Goal: Task Accomplishment & Management: Use online tool/utility

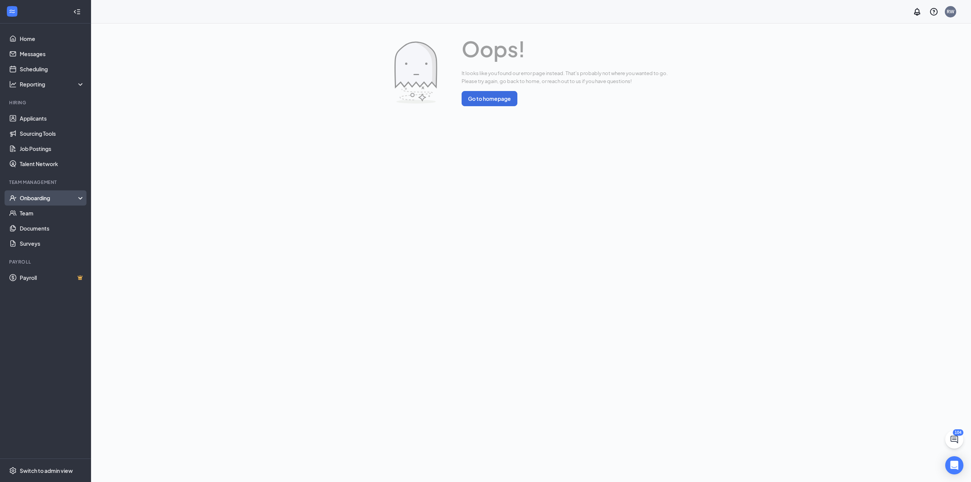
click at [57, 200] on div "Onboarding" at bounding box center [49, 198] width 58 height 8
click at [54, 225] on link "E-Verify" at bounding box center [52, 228] width 65 height 15
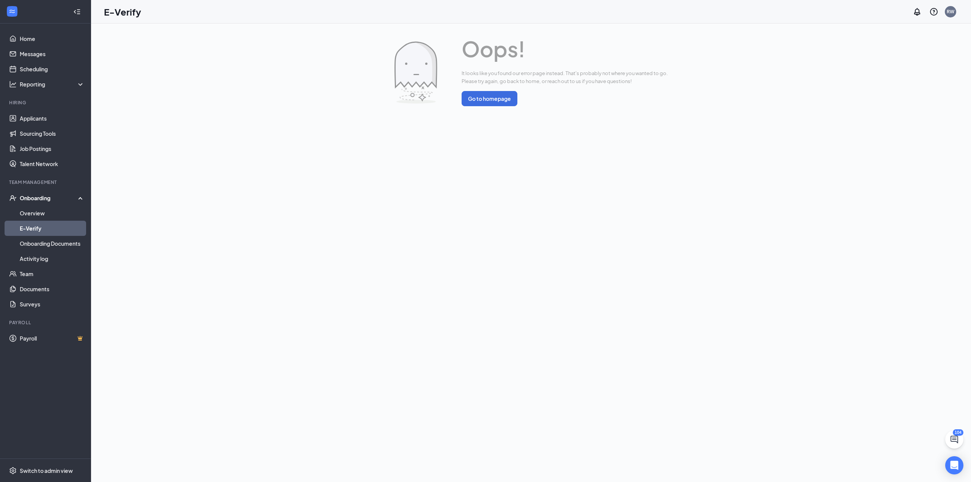
click at [50, 230] on link "E-Verify" at bounding box center [52, 228] width 65 height 15
click at [52, 212] on link "Overview" at bounding box center [52, 213] width 65 height 15
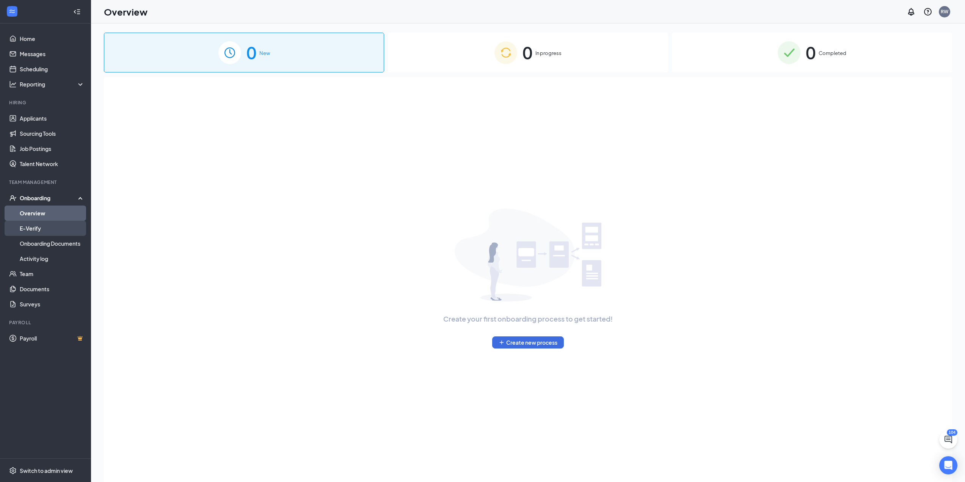
click at [40, 227] on link "E-Verify" at bounding box center [52, 228] width 65 height 15
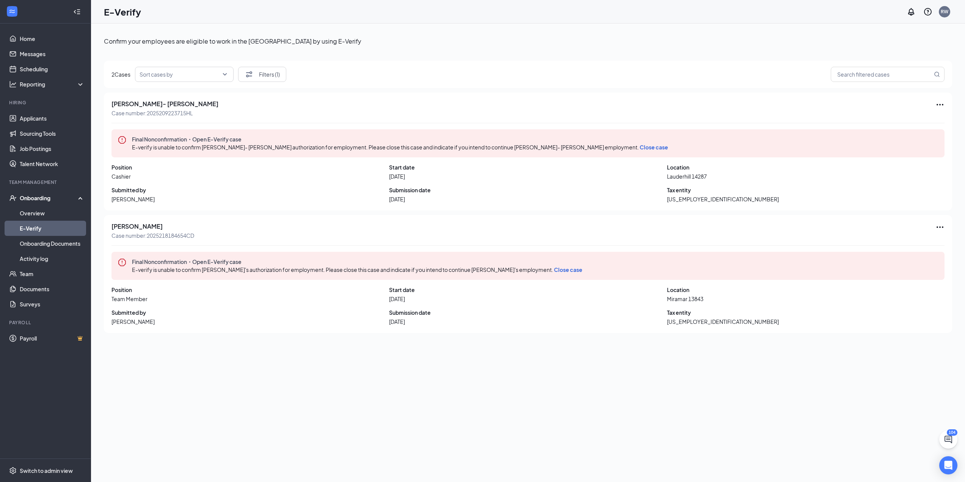
click at [583, 267] on span "Close case" at bounding box center [568, 269] width 28 height 7
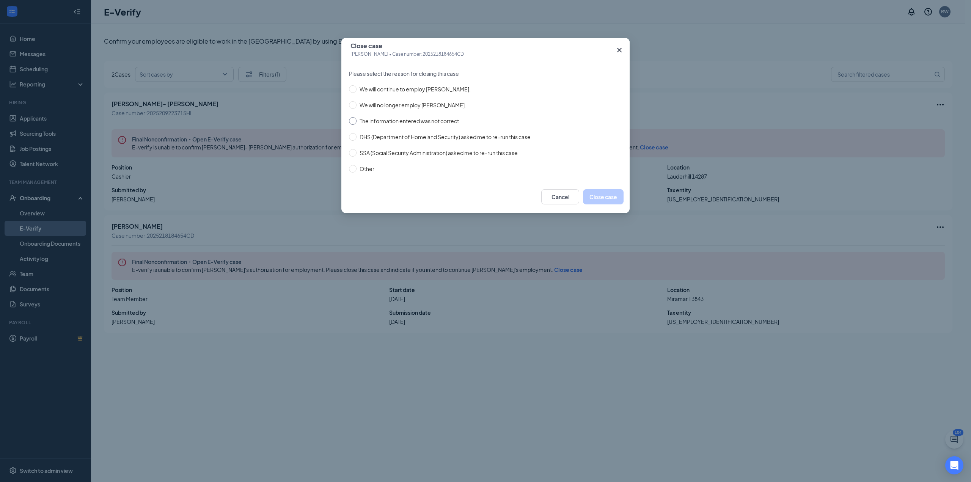
click at [430, 121] on span "The information entered was not correct." at bounding box center [409, 121] width 107 height 8
click at [356, 121] on input "The information entered was not correct." at bounding box center [353, 121] width 8 height 8
radio input "true"
click at [623, 49] on icon "Cross" at bounding box center [619, 50] width 9 height 9
